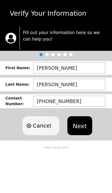
click at [83, 127] on button "Next" at bounding box center [79, 125] width 25 height 19
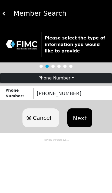
click at [83, 121] on button "Next" at bounding box center [79, 117] width 25 height 19
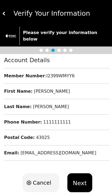
click at [85, 150] on div "Email : [EMAIL_ADDRESS][DOMAIN_NAME]" at bounding box center [56, 153] width 105 height 6
click at [82, 176] on button "Next" at bounding box center [79, 182] width 25 height 19
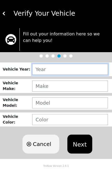
click at [54, 70] on input "text" at bounding box center [70, 69] width 76 height 11
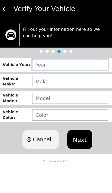
click at [63, 69] on input "text" at bounding box center [70, 69] width 76 height 11
type input "2012"
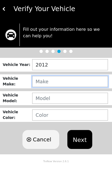
click at [64, 82] on input "text" at bounding box center [70, 86] width 76 height 11
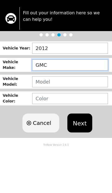
type input "GMC"
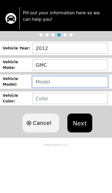
click at [61, 97] on input "text" at bounding box center [70, 102] width 76 height 11
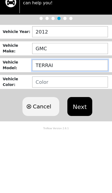
type input "TERRAIN"
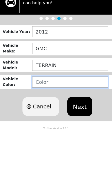
click at [55, 114] on input "text" at bounding box center [70, 119] width 76 height 11
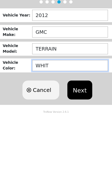
type input "WHITE"
click at [84, 135] on button "Next" at bounding box center [79, 144] width 25 height 19
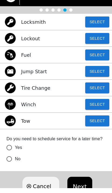
scroll to position [34, 0]
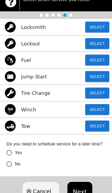
click at [101, 92] on button "Select" at bounding box center [97, 93] width 24 height 11
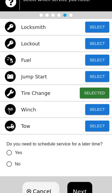
click at [10, 155] on input "Yes" at bounding box center [9, 152] width 11 height 11
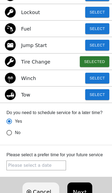
scroll to position [66, 0]
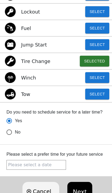
click at [50, 164] on input "text" at bounding box center [35, 165] width 59 height 10
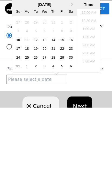
scroll to position [176, 0]
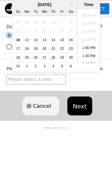
click at [19, 99] on div "10" at bounding box center [18, 102] width 7 height 7
radio input "true"
type input "[DATE] 12:47PM"
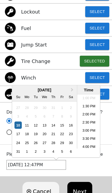
scroll to position [211, 0]
click at [41, 193] on span "Cancel" at bounding box center [42, 191] width 18 height 8
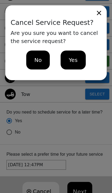
click at [97, 14] on icon at bounding box center [99, 13] width 8 height 8
